Goal: Task Accomplishment & Management: Manage account settings

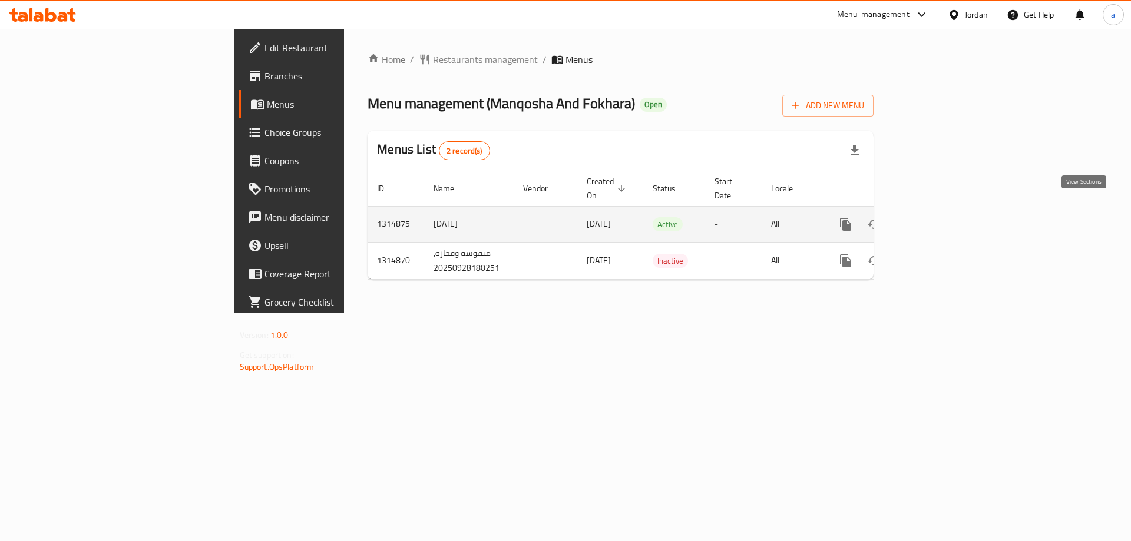
click at [945, 211] on link "enhanced table" at bounding box center [931, 224] width 28 height 28
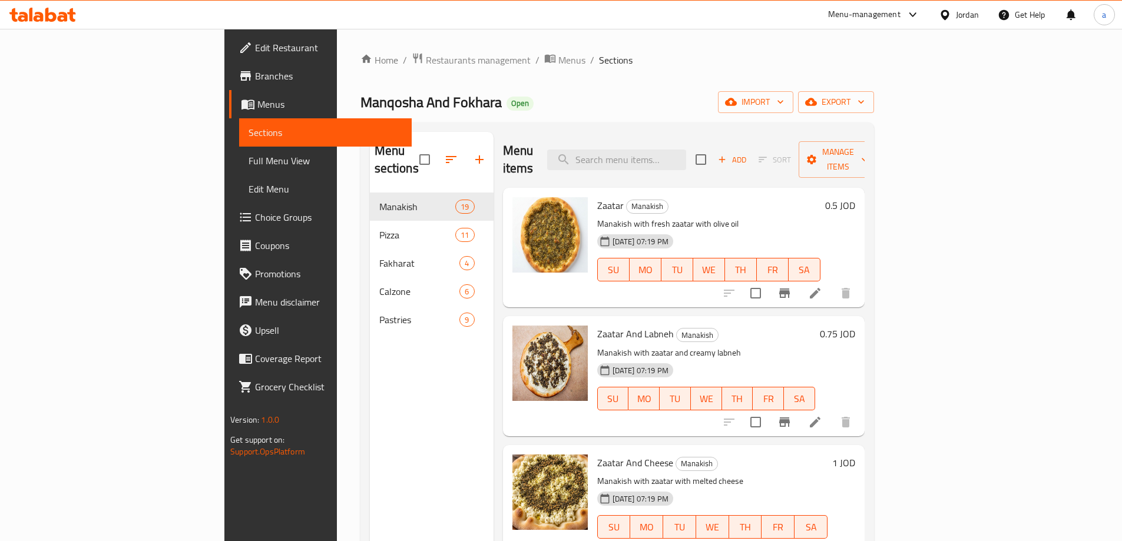
click at [257, 107] on span "Menus" at bounding box center [329, 104] width 145 height 14
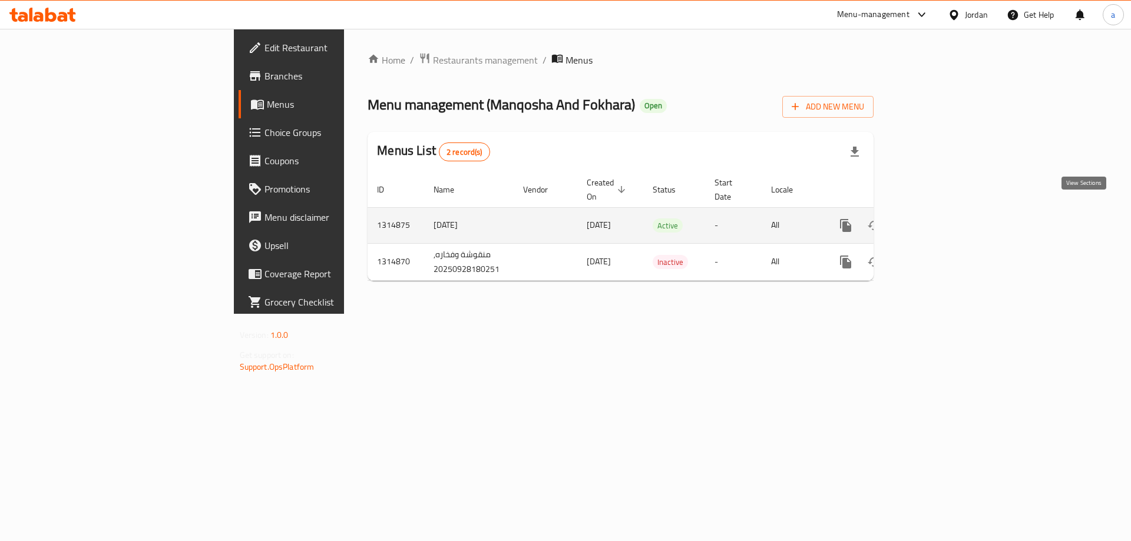
click at [945, 213] on link "enhanced table" at bounding box center [931, 225] width 28 height 28
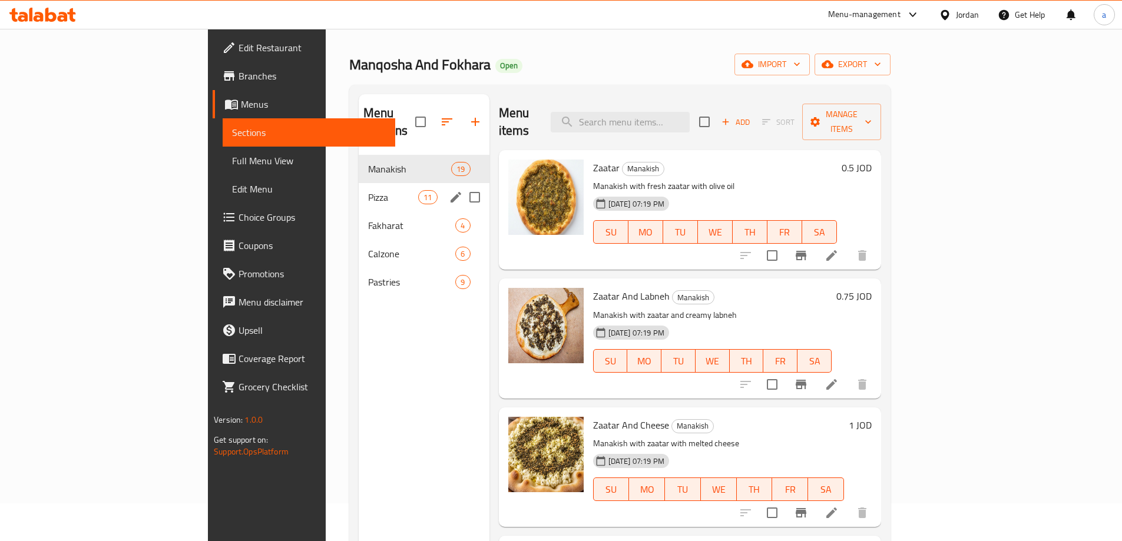
scroll to position [59, 0]
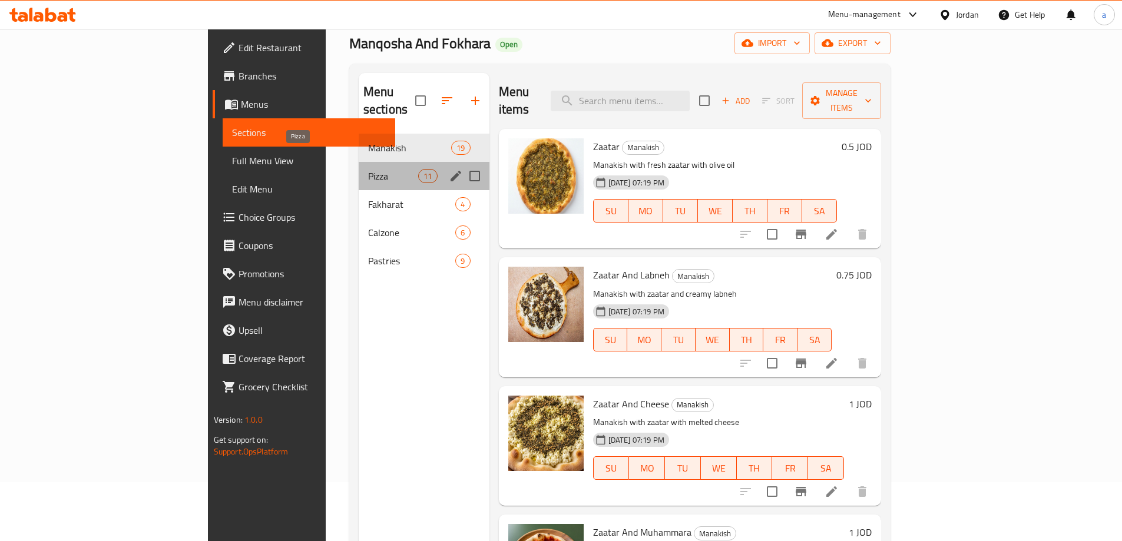
click at [368, 169] on span "Pizza" at bounding box center [393, 176] width 50 height 14
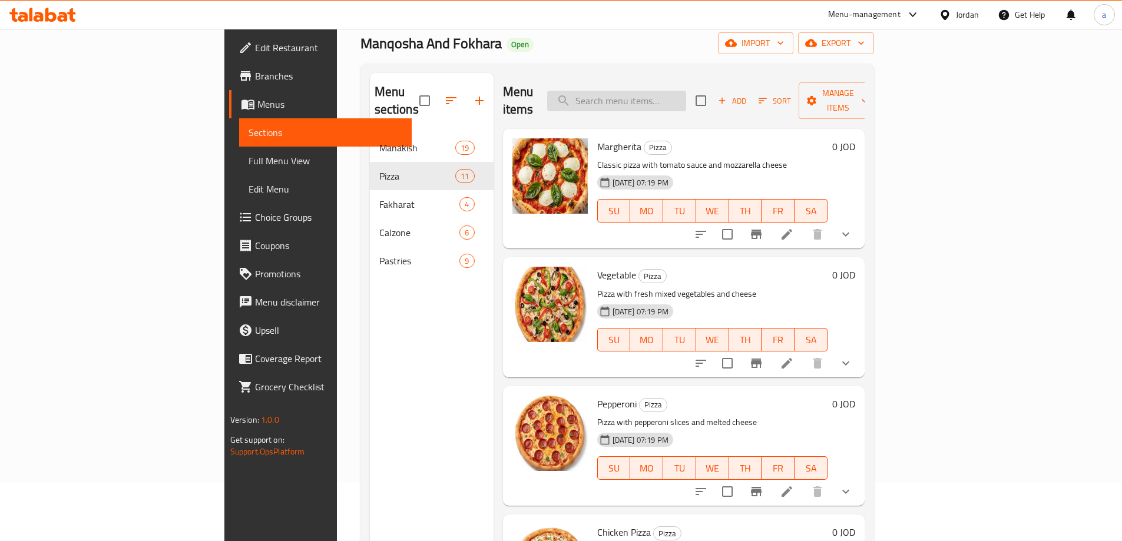
click at [686, 92] on input "search" at bounding box center [616, 101] width 139 height 21
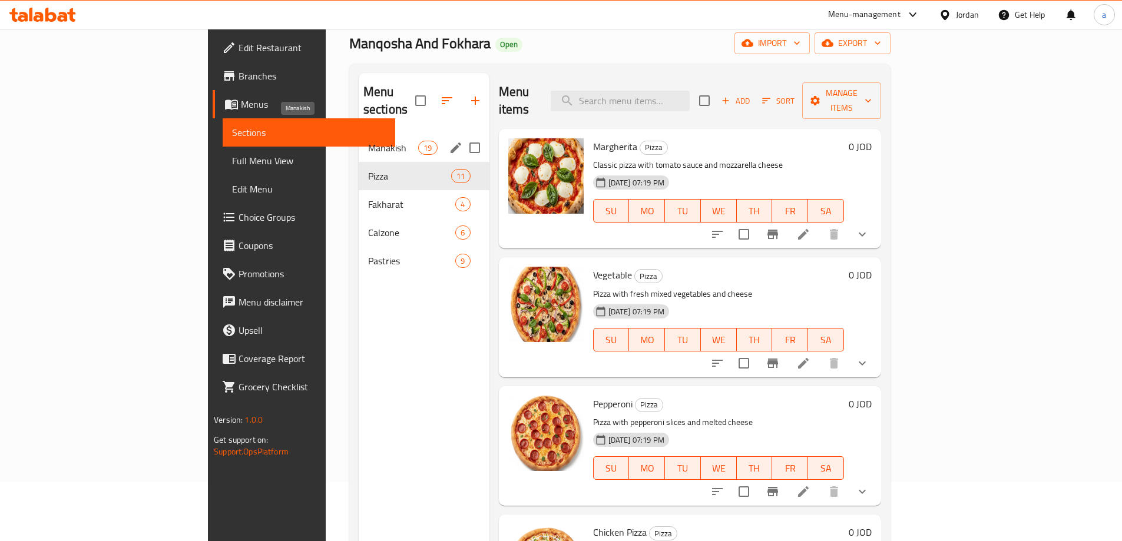
click at [368, 141] on span "Manakish" at bounding box center [393, 148] width 50 height 14
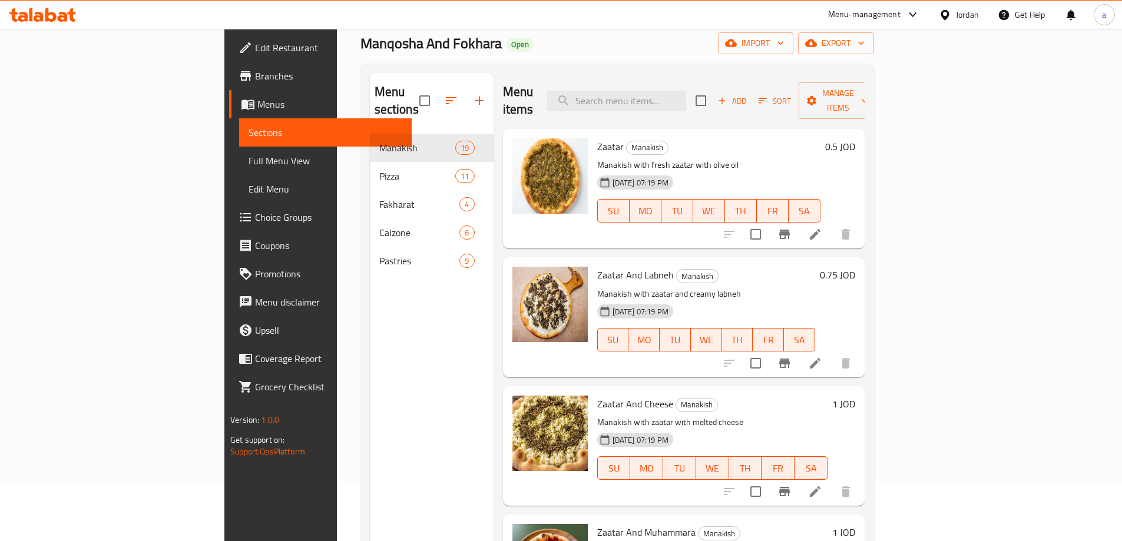
click at [815, 287] on p "Manakish with zaatar and creamy labneh" at bounding box center [706, 294] width 218 height 15
click at [255, 220] on span "Choice Groups" at bounding box center [328, 217] width 147 height 14
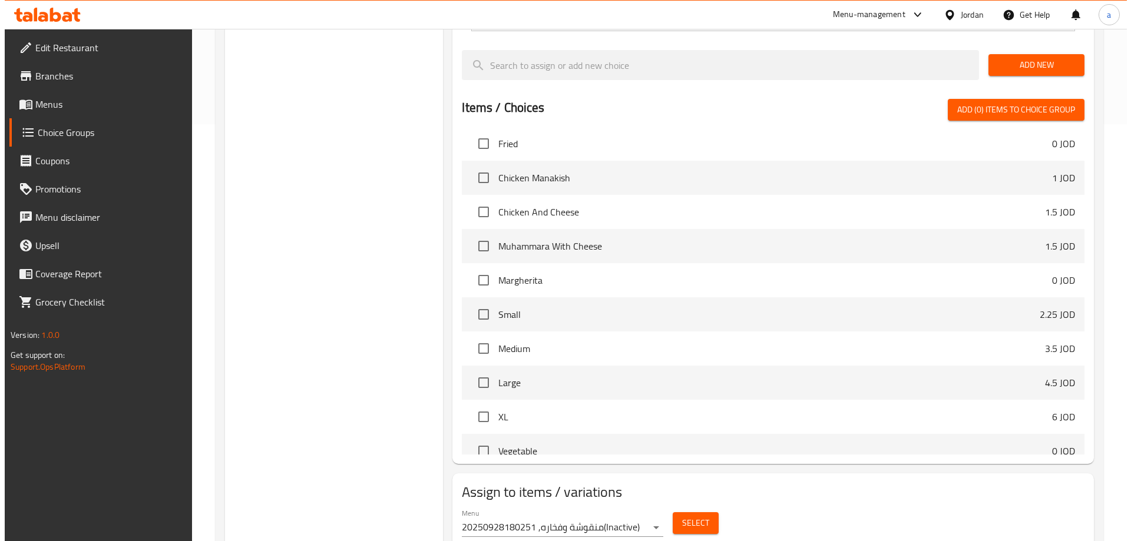
scroll to position [427, 0]
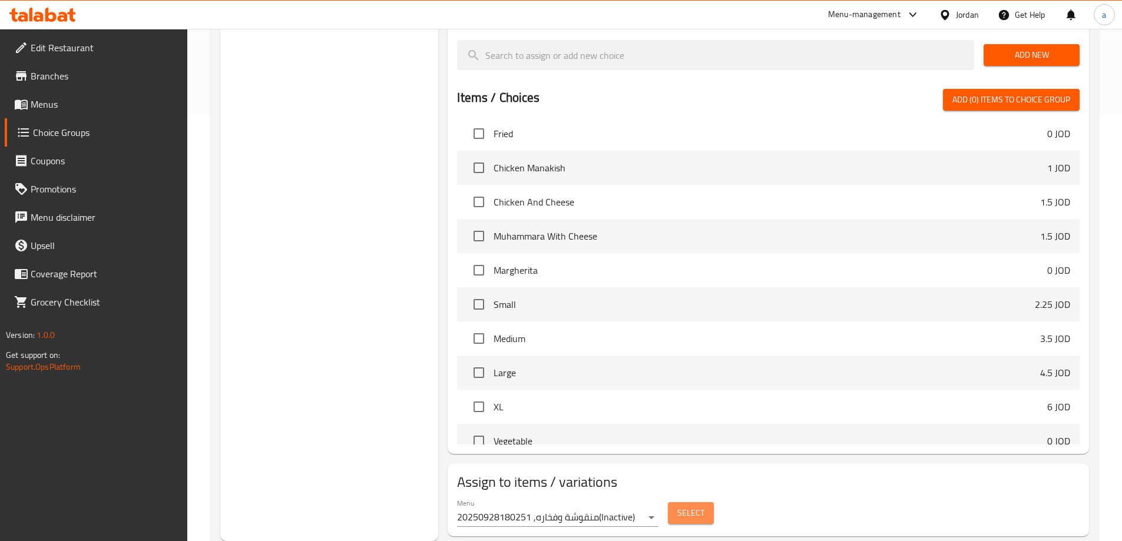
click at [700, 506] on span "Select" at bounding box center [690, 513] width 27 height 15
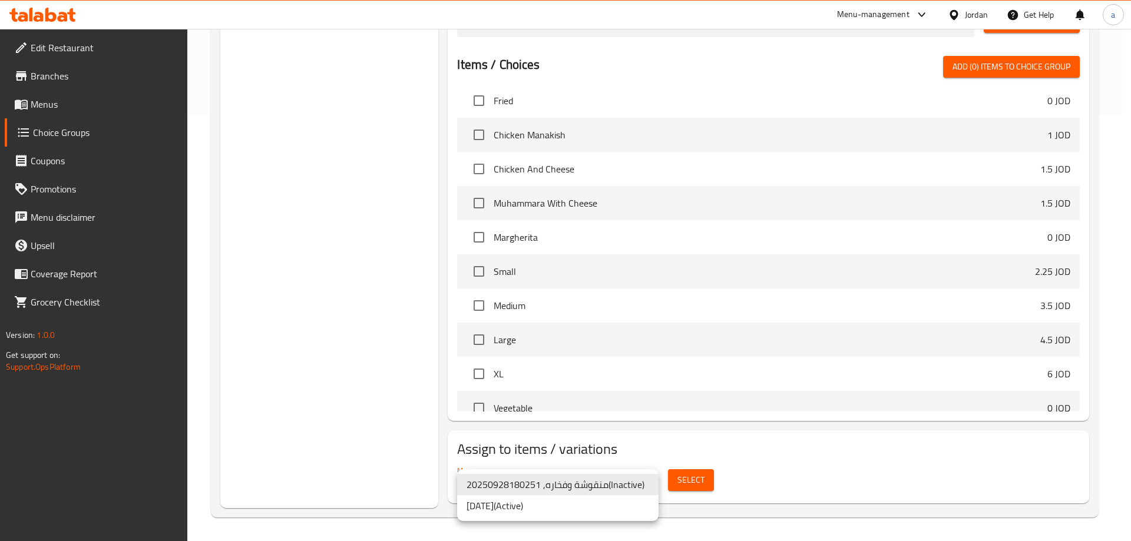
click at [544, 505] on li "[DATE] ( Active )" at bounding box center [557, 505] width 201 height 21
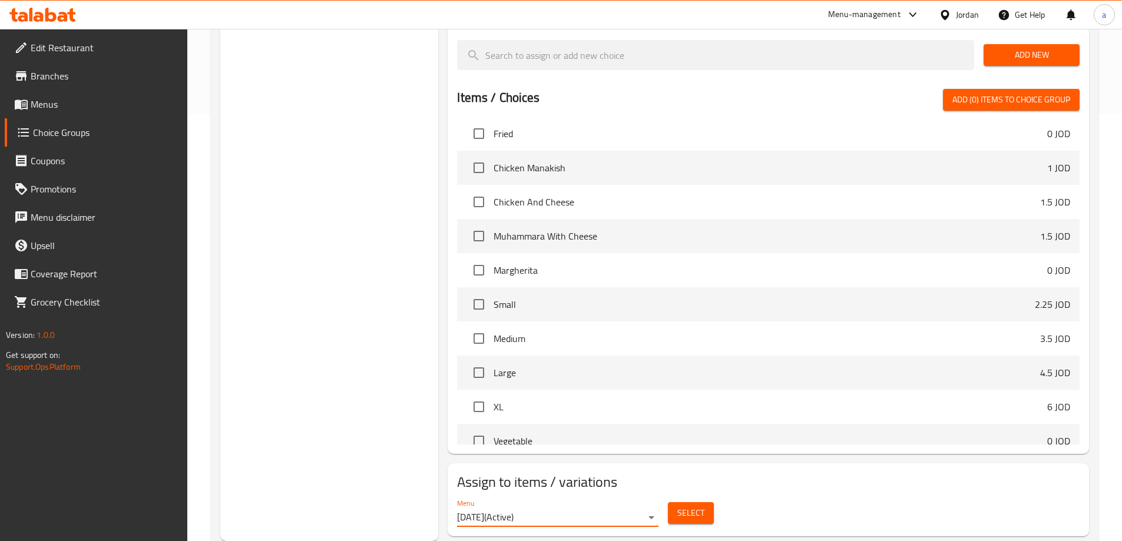
click at [700, 506] on span "Select" at bounding box center [690, 513] width 27 height 15
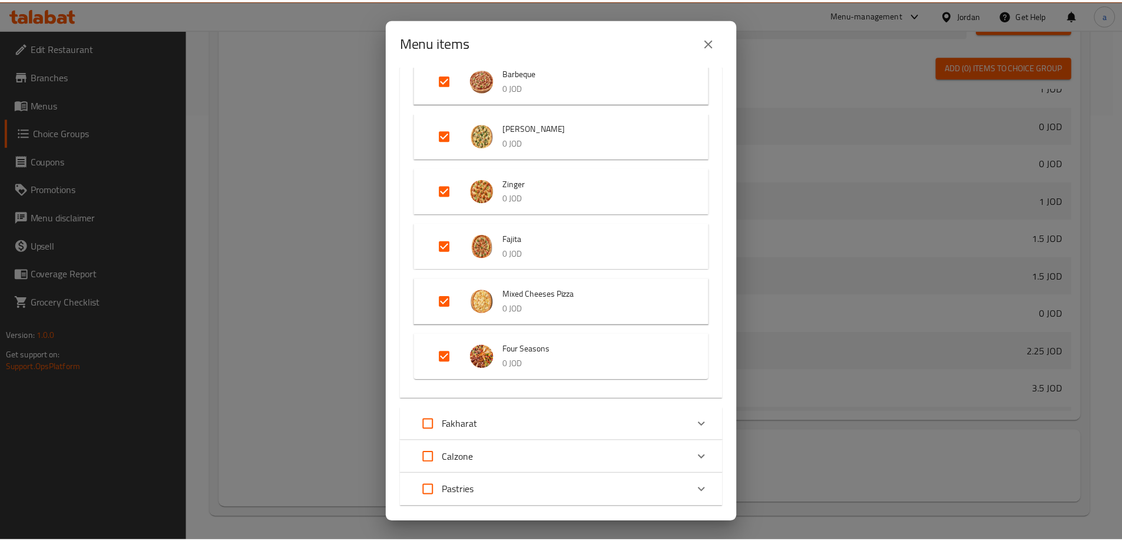
scroll to position [479, 0]
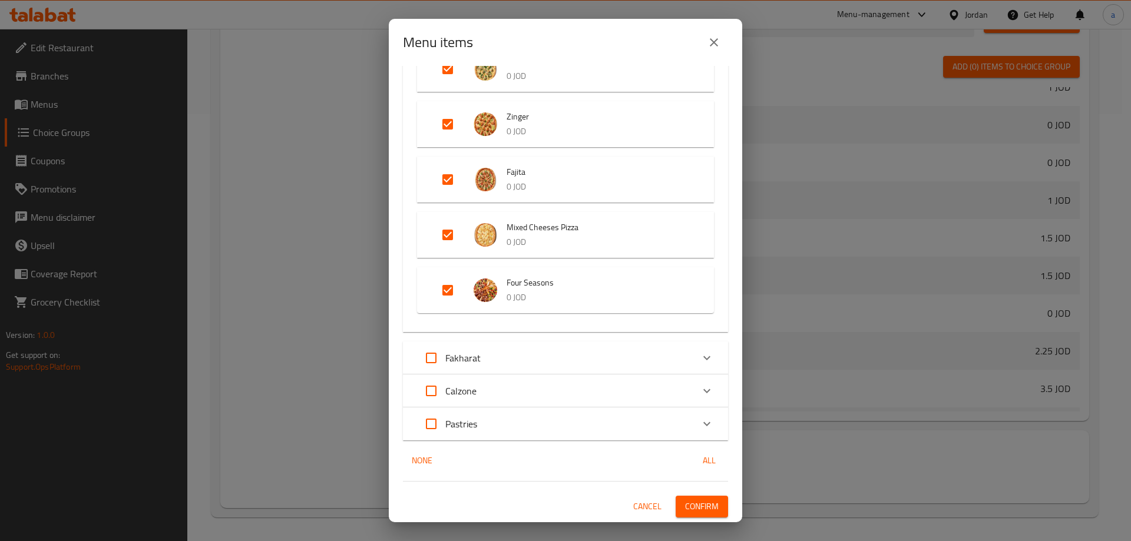
click at [862, 254] on div "Menu items 11 / 49 items selected ​ [PERSON_NAME] 0.5 JOD Zaatar And Labneh 0.7…" at bounding box center [565, 270] width 1131 height 541
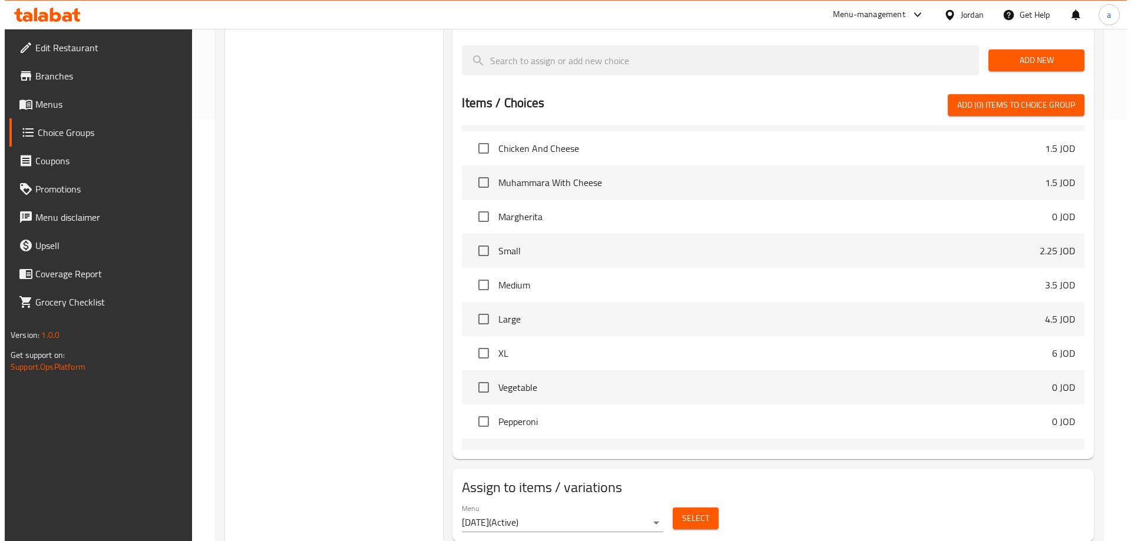
scroll to position [427, 0]
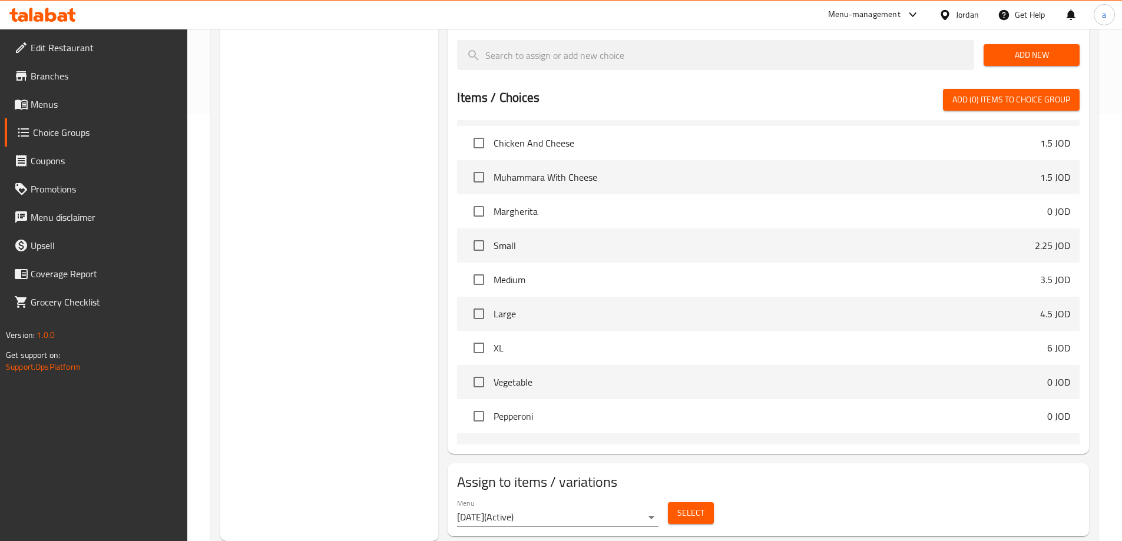
click at [707, 502] on button "Select" at bounding box center [691, 513] width 46 height 22
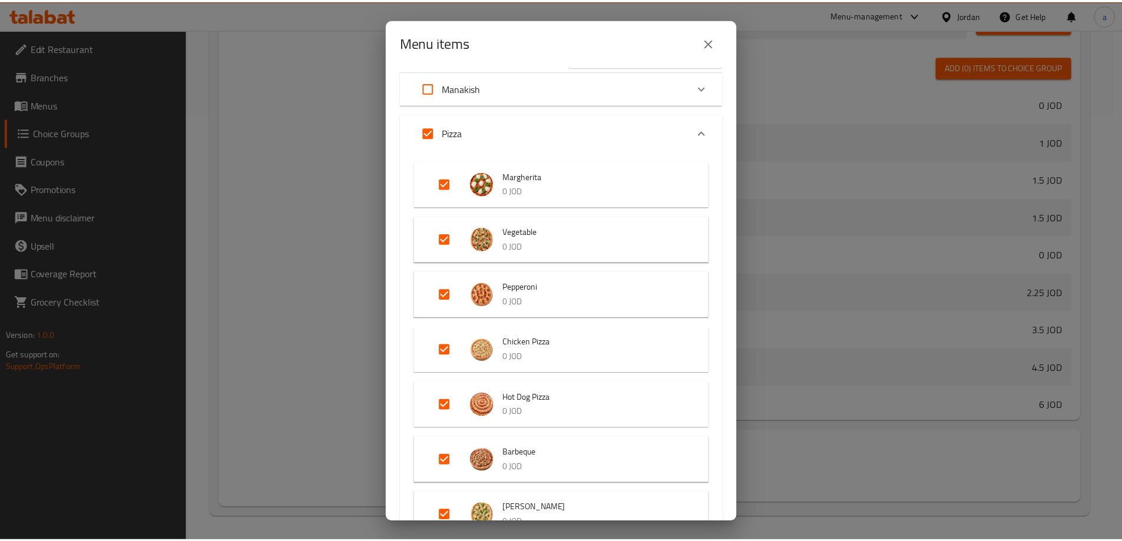
scroll to position [59, 0]
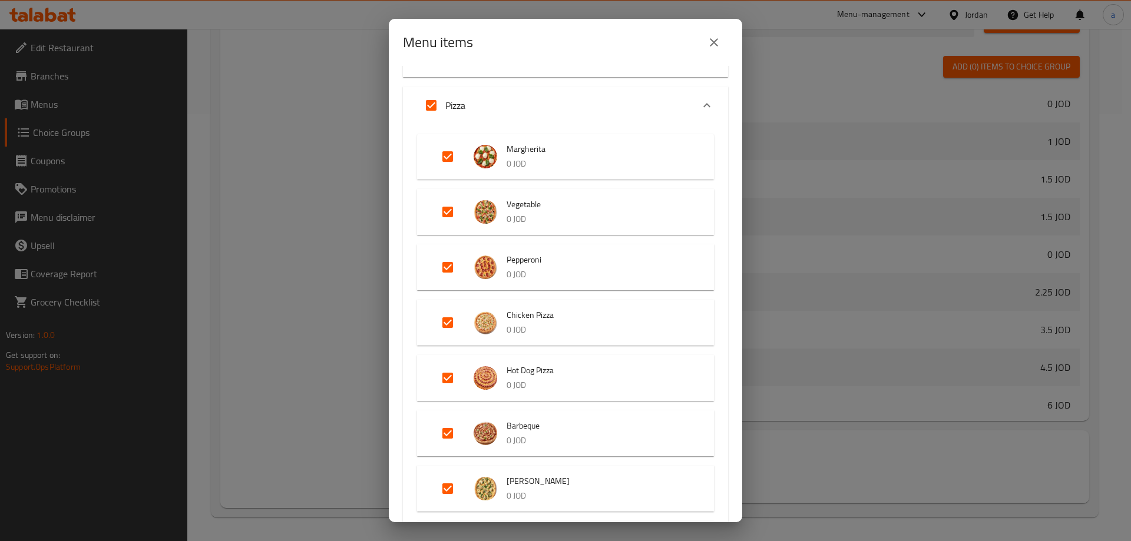
click at [861, 262] on div "Menu items 11 / 49 items selected ​ [PERSON_NAME] 0.5 JOD Zaatar And Labneh 0.7…" at bounding box center [565, 270] width 1131 height 541
click at [719, 46] on icon "close" at bounding box center [714, 42] width 14 height 14
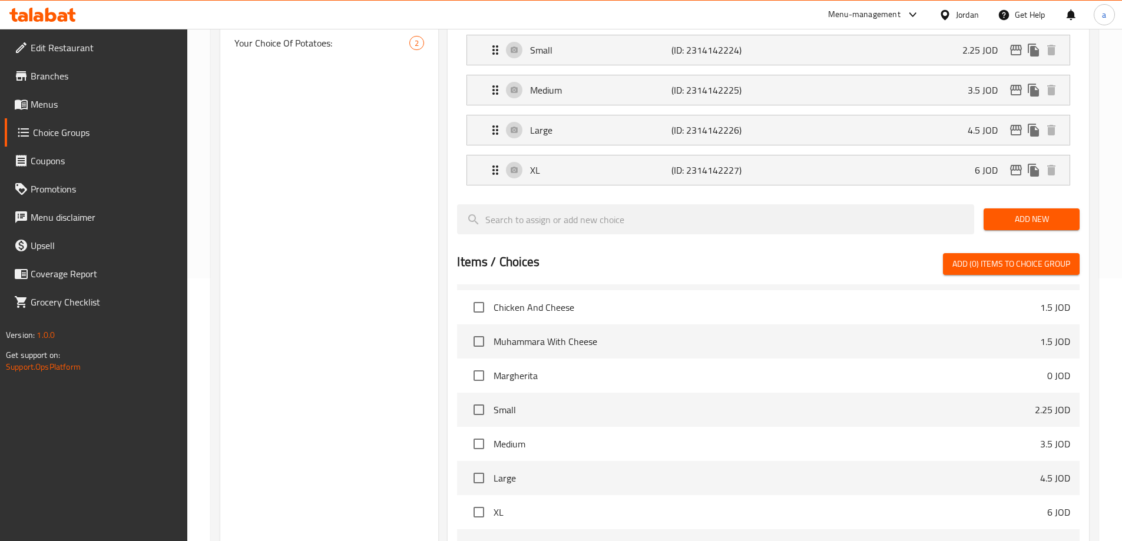
scroll to position [74, 0]
